Goal: Find specific page/section: Find specific page/section

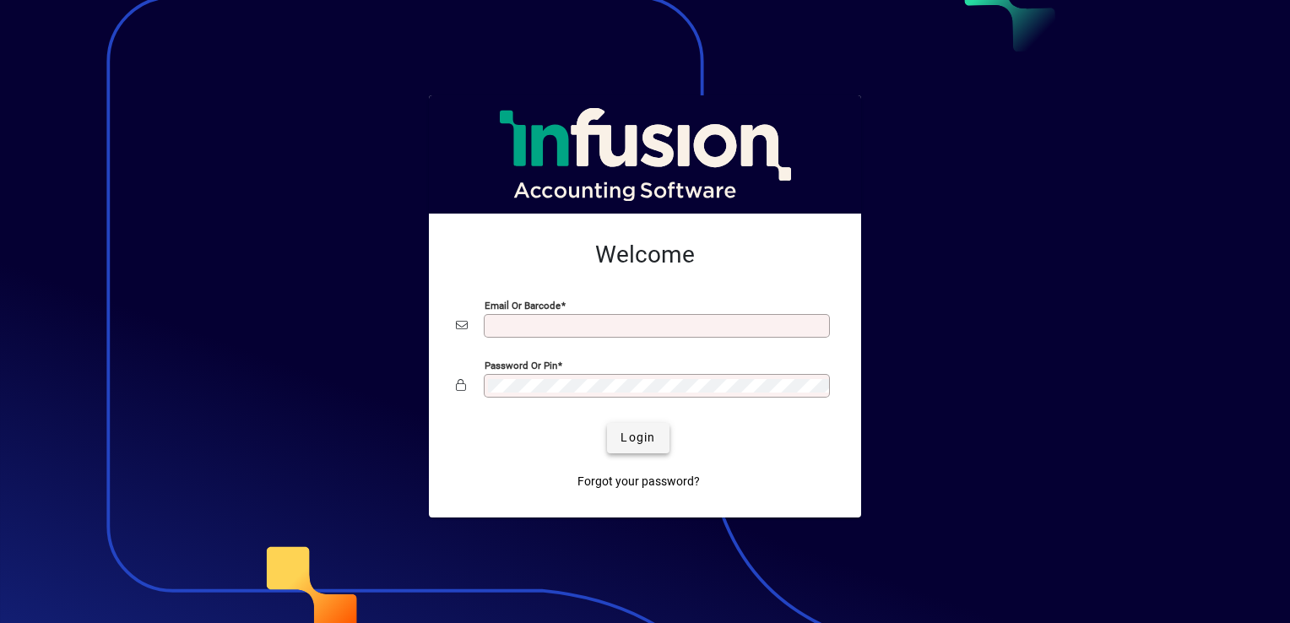
type input "**********"
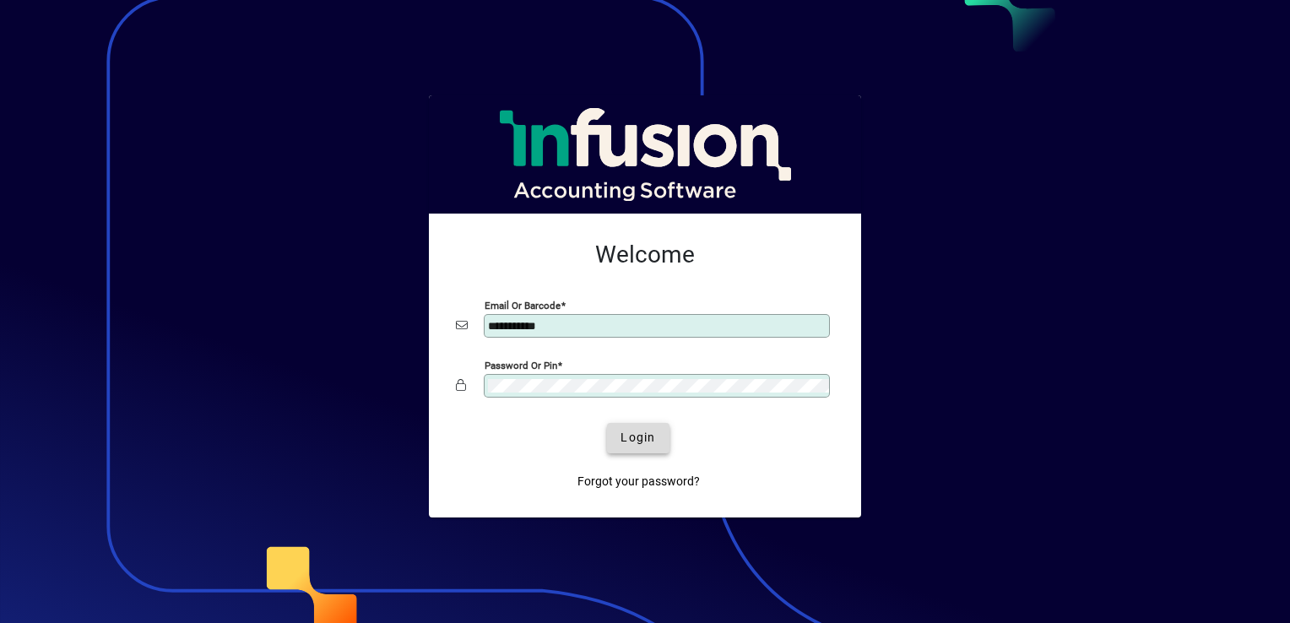
click at [634, 441] on span "Login" at bounding box center [637, 438] width 35 height 18
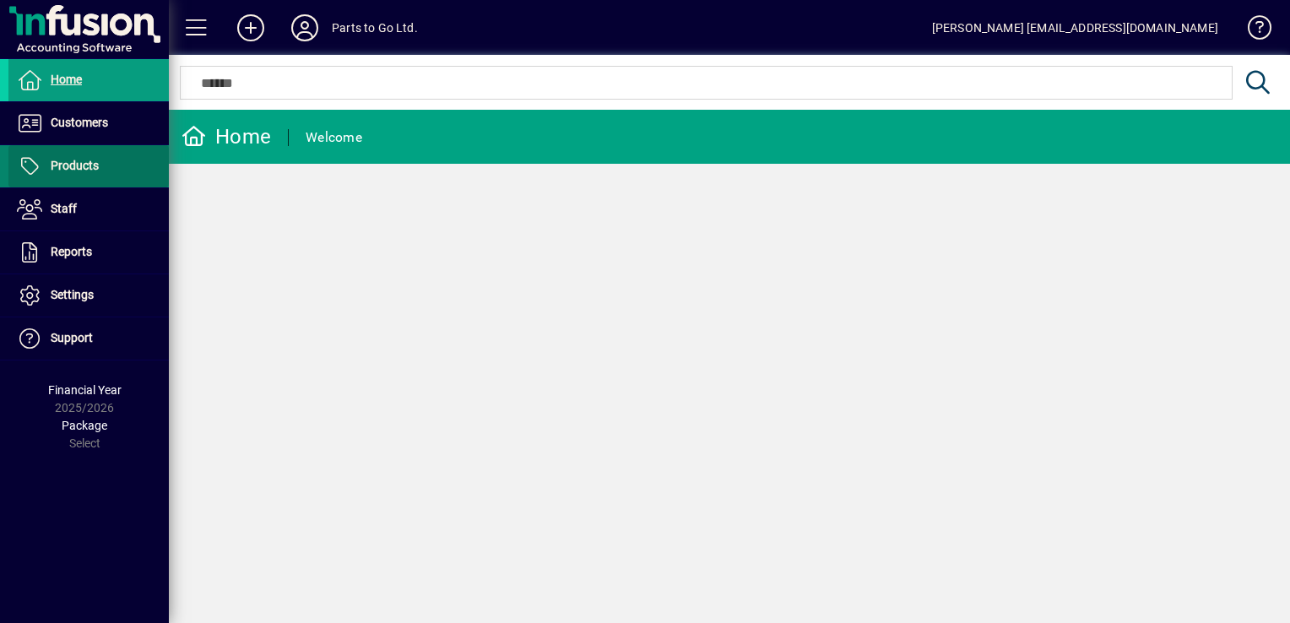
click at [79, 166] on span "Products" at bounding box center [75, 166] width 48 height 14
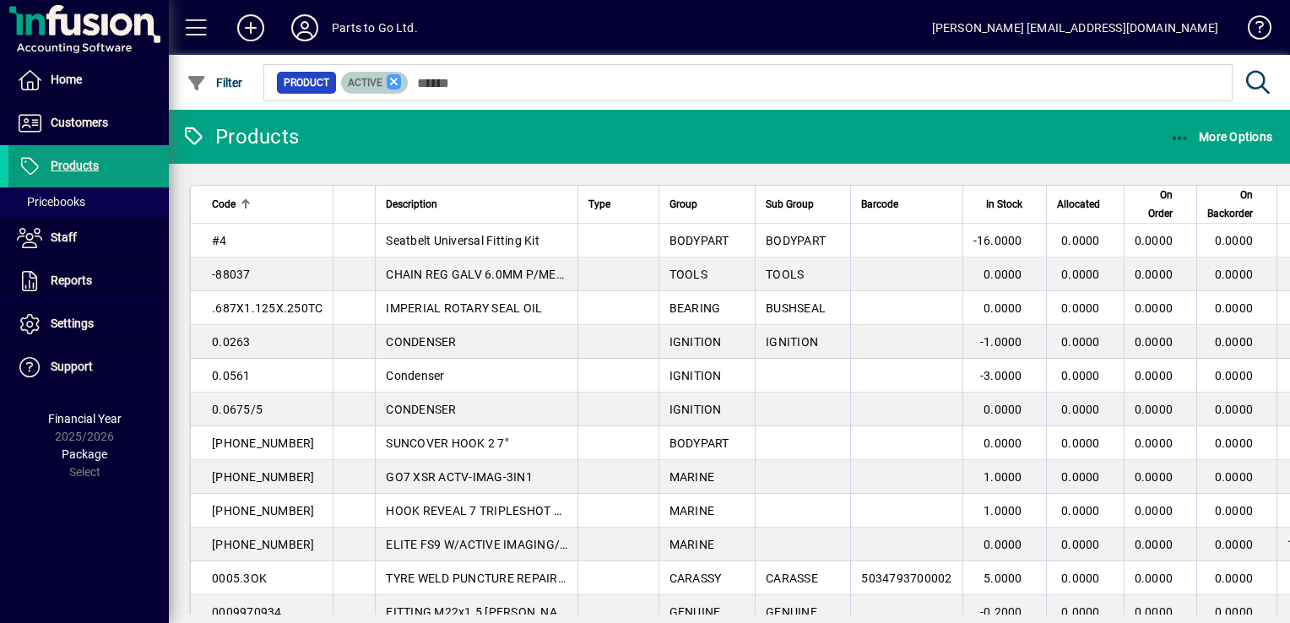
click at [396, 76] on icon at bounding box center [394, 81] width 15 height 15
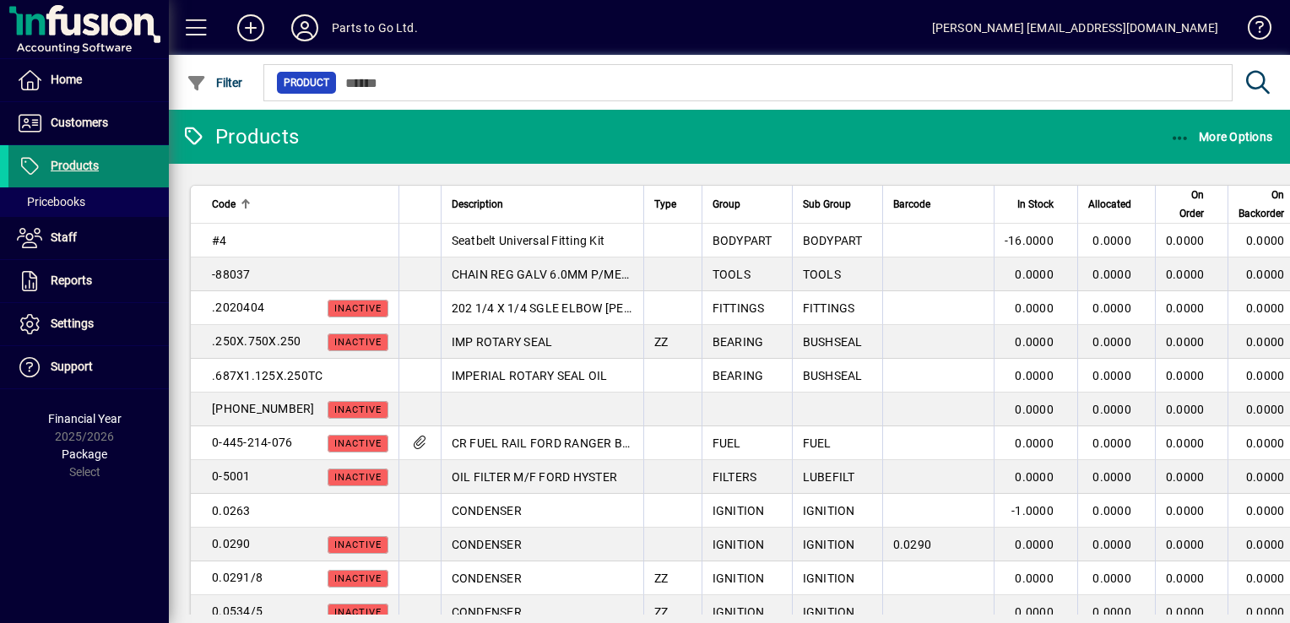
click at [69, 165] on span "Products" at bounding box center [75, 166] width 48 height 14
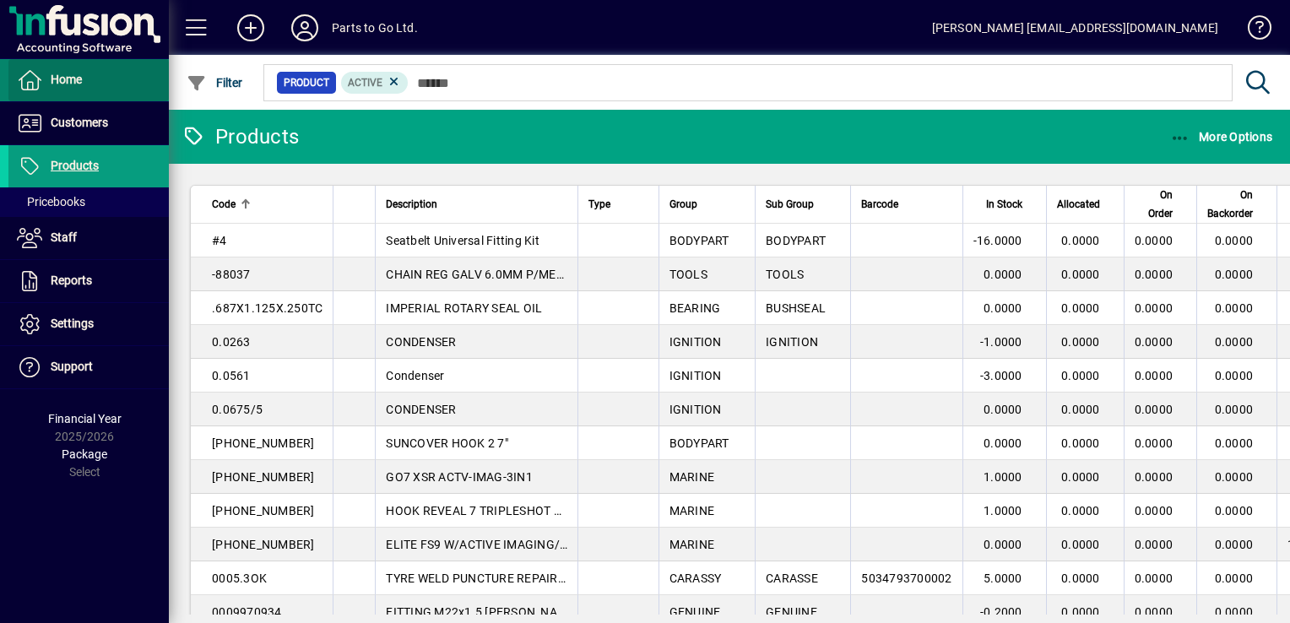
click at [62, 78] on span "Home" at bounding box center [66, 80] width 31 height 14
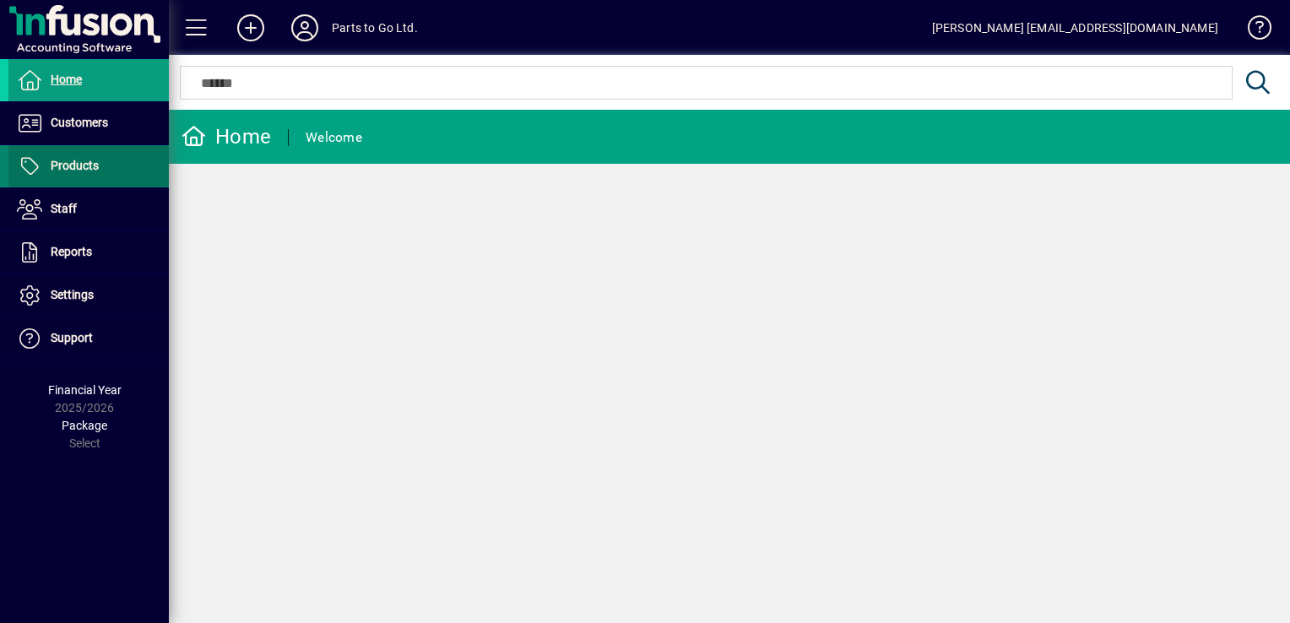
click at [75, 165] on span "Products" at bounding box center [75, 166] width 48 height 14
